Goal: Transaction & Acquisition: Purchase product/service

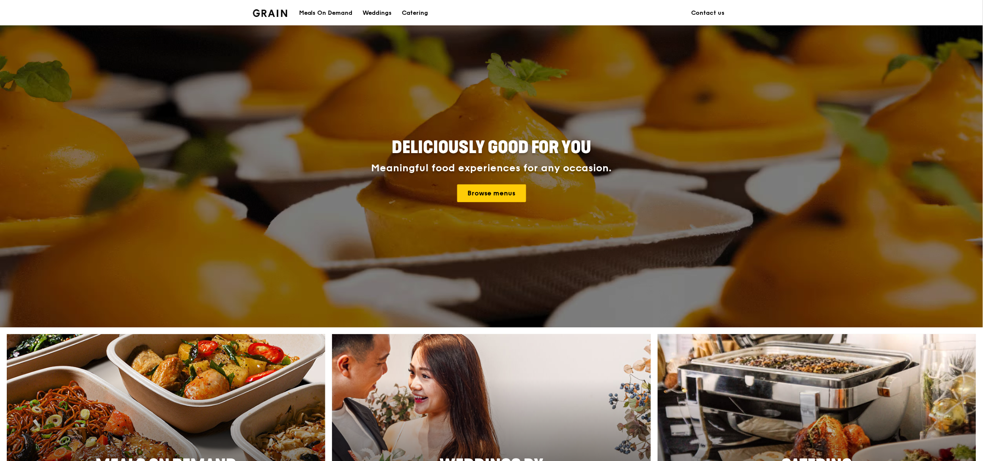
scroll to position [9, 0]
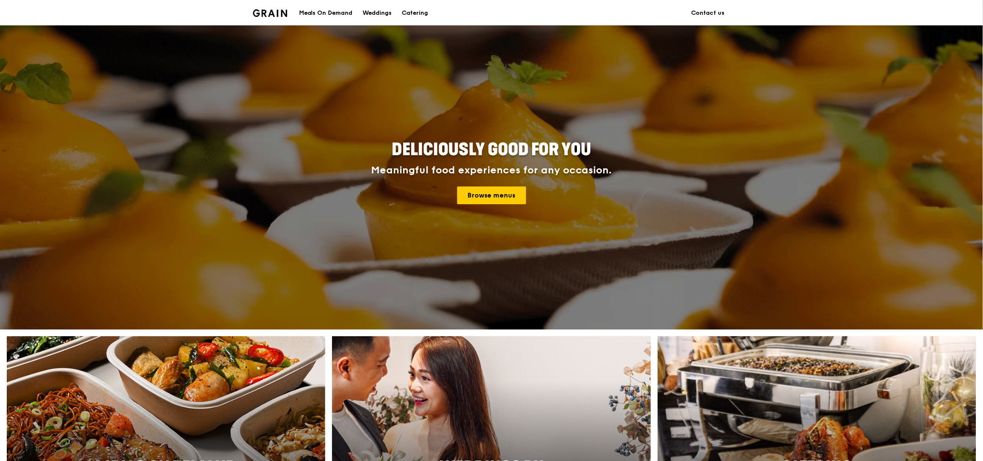
click at [320, 7] on div "Meals On Demand" at bounding box center [326, 12] width 54 height 25
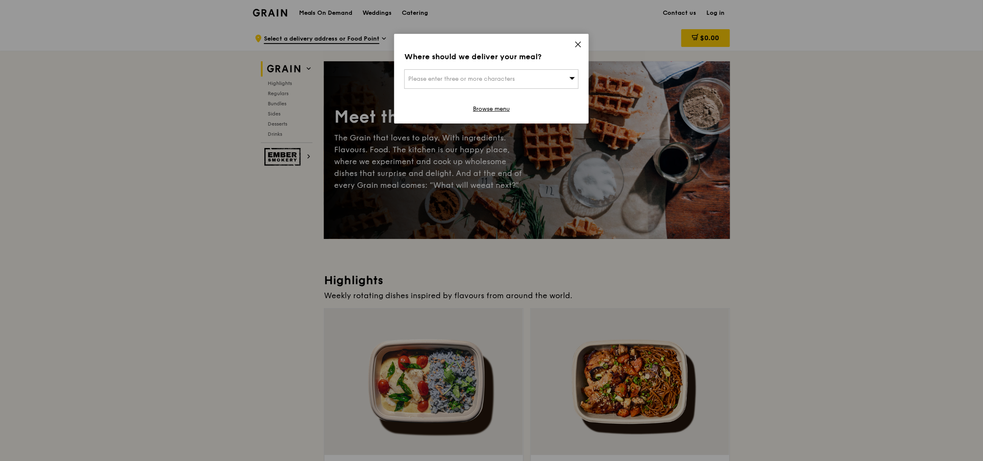
click at [574, 40] on div "Where should we deliver your meal? Please enter three or more characters Browse…" at bounding box center [491, 79] width 195 height 90
click at [577, 41] on icon at bounding box center [578, 45] width 8 height 8
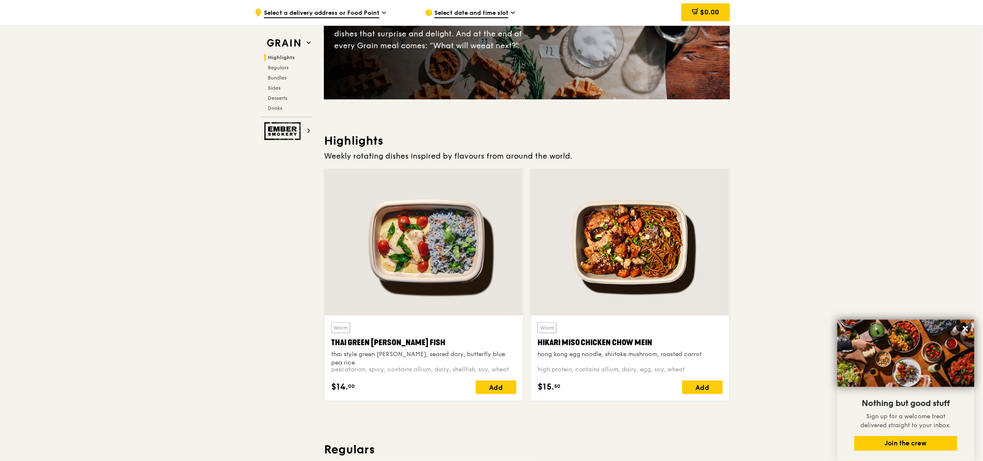
scroll to position [137, 0]
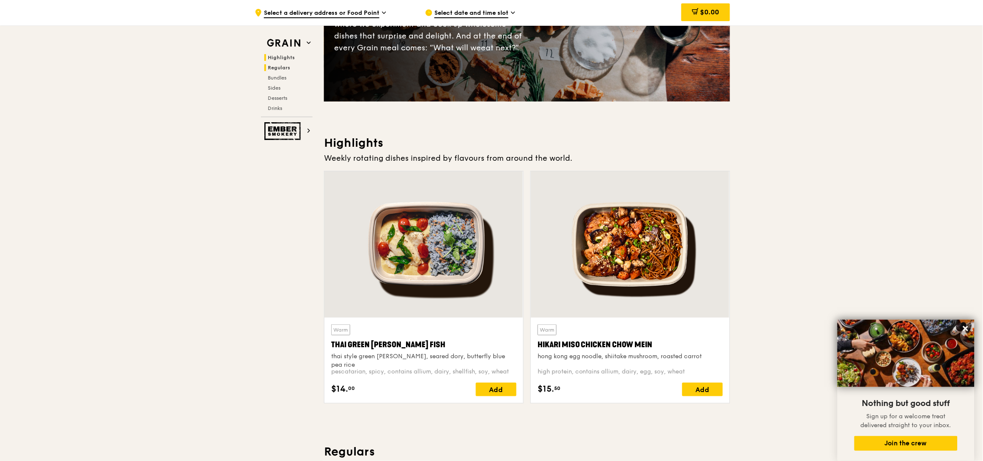
click at [283, 67] on span "Regulars" at bounding box center [279, 68] width 22 height 6
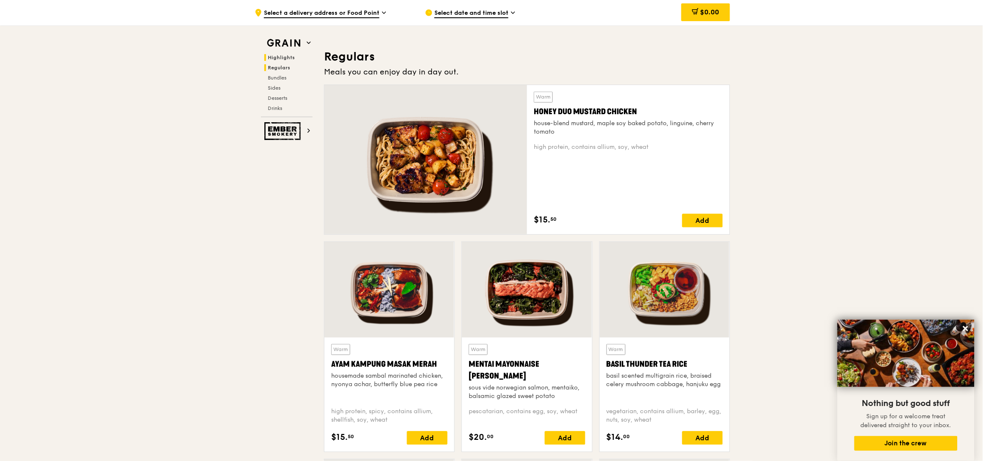
scroll to position [547, 0]
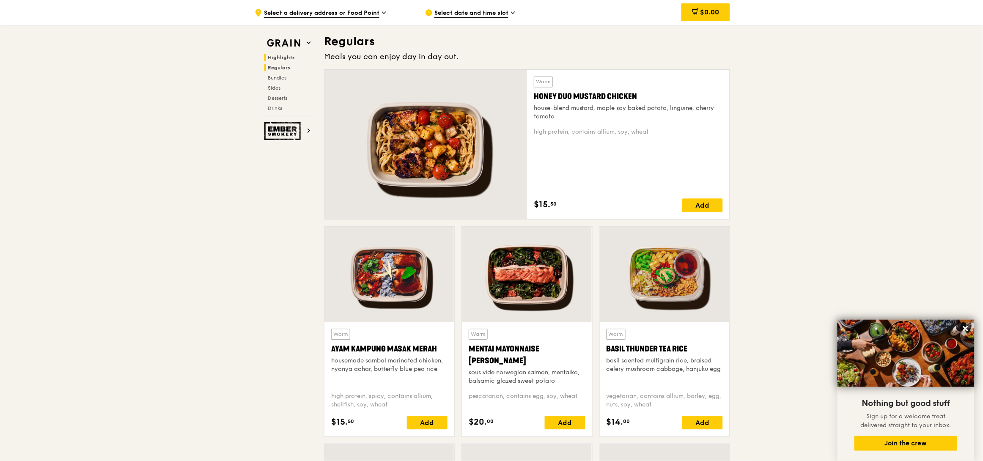
click at [283, 57] on span "Highlights" at bounding box center [281, 58] width 27 height 6
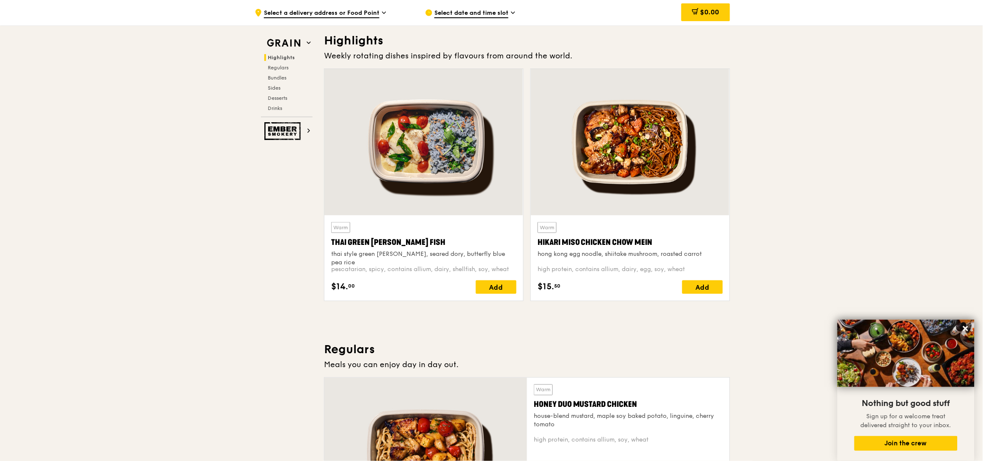
scroll to position [238, 0]
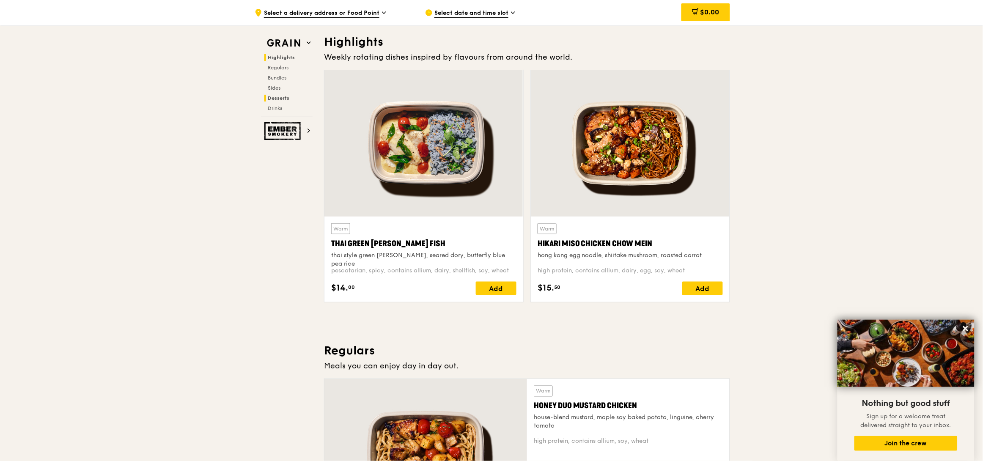
click at [278, 98] on span "Desserts" at bounding box center [279, 98] width 22 height 6
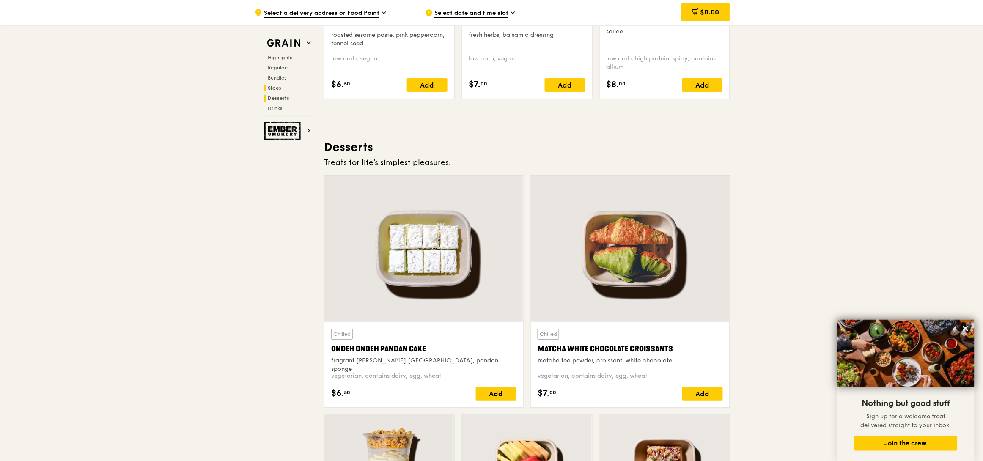
scroll to position [2401, 0]
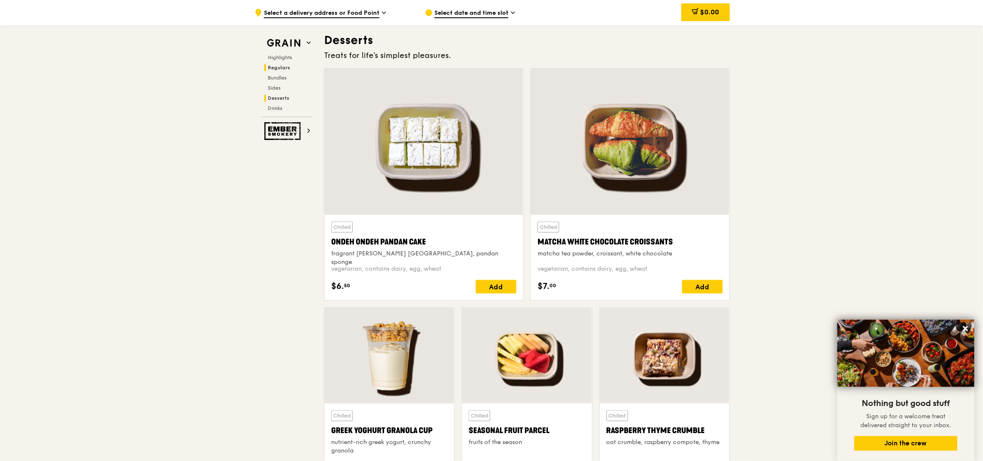
click at [280, 65] on span "Regulars" at bounding box center [279, 68] width 22 height 6
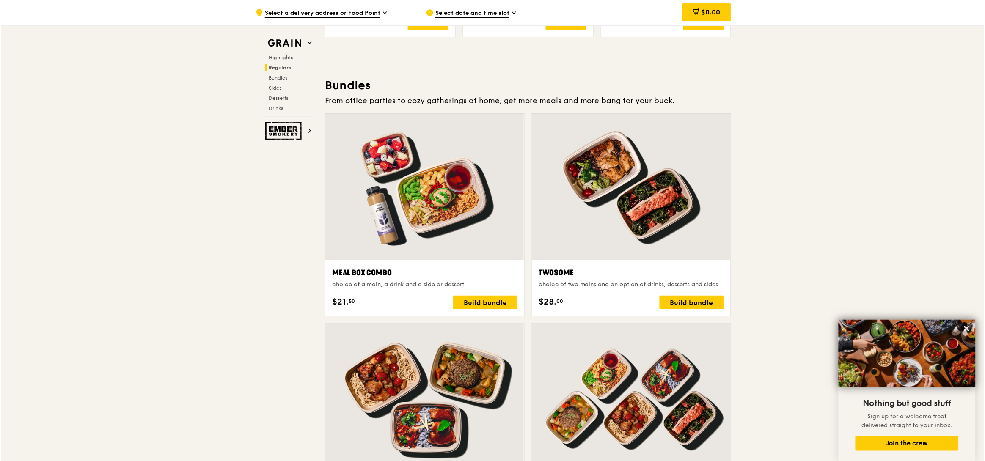
scroll to position [1169, 0]
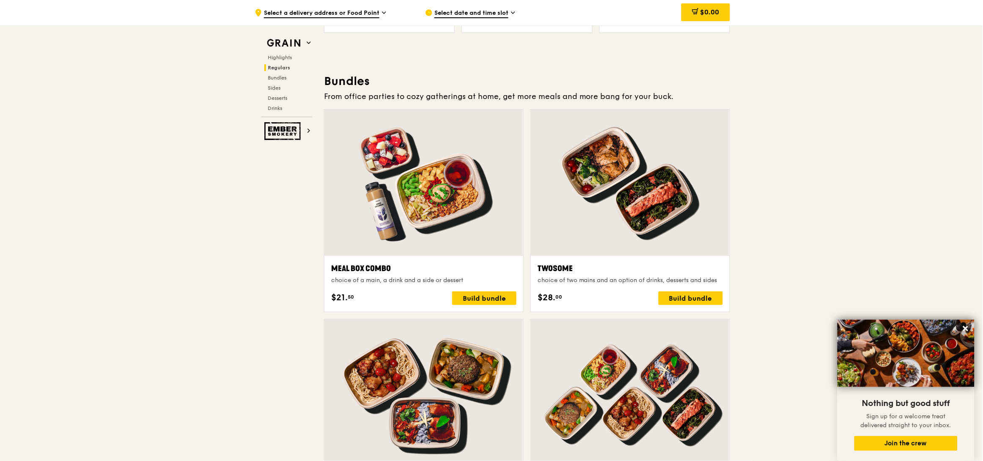
click at [398, 183] on div at bounding box center [423, 183] width 199 height 146
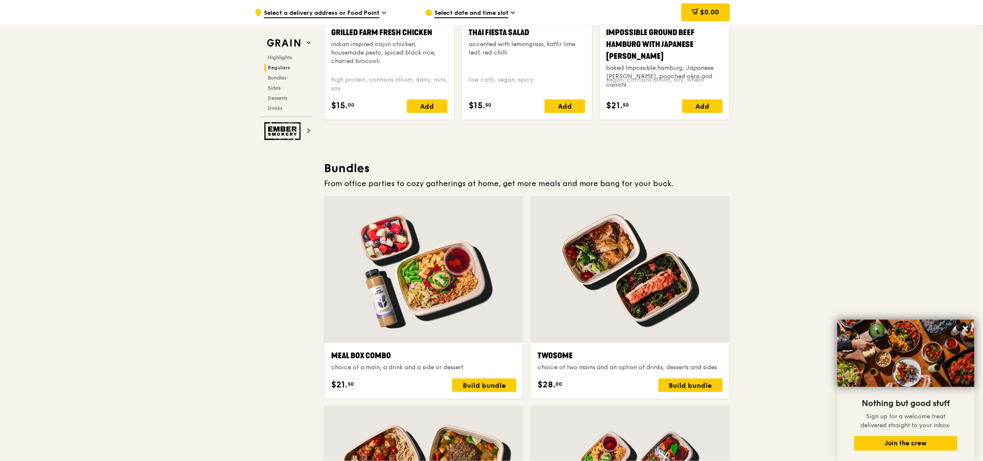
scroll to position [1093, 0]
